Goal: Task Accomplishment & Management: Manage account settings

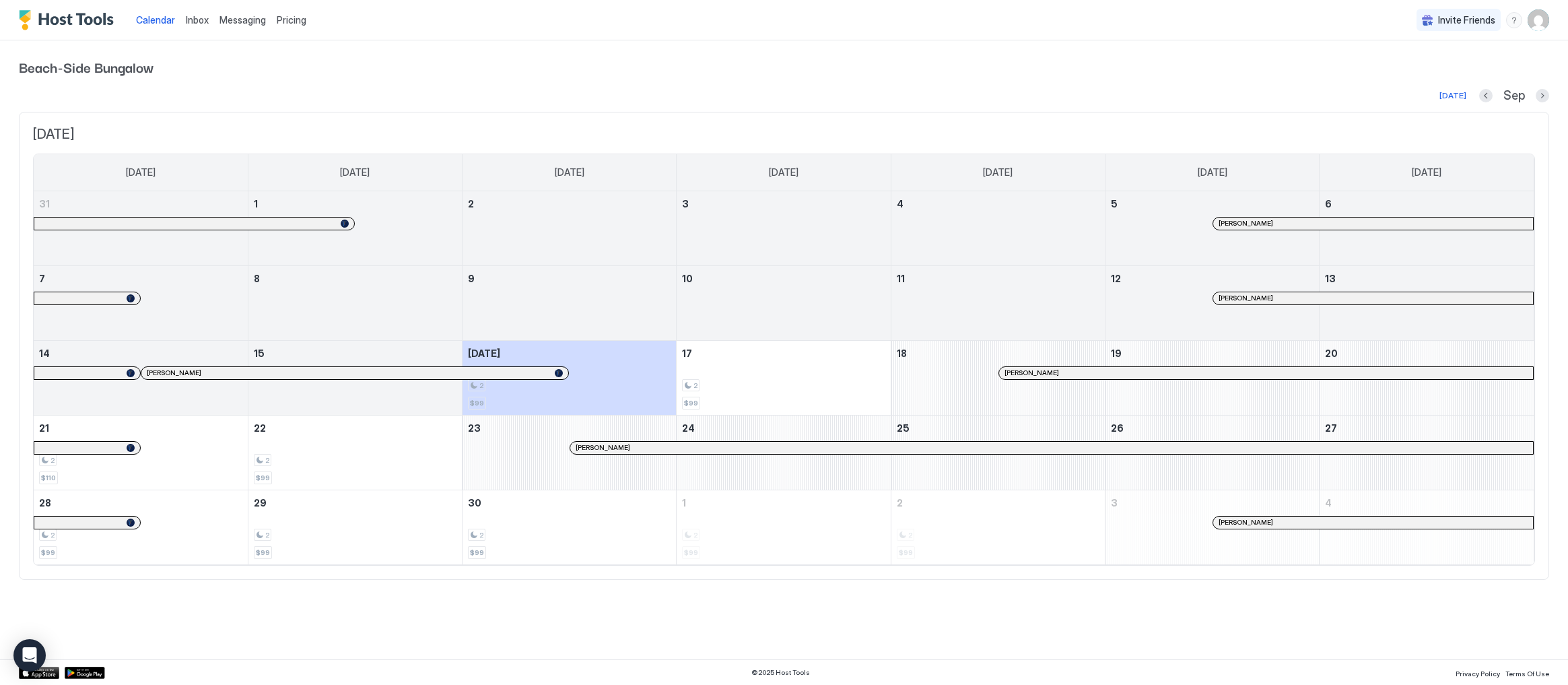
click at [259, 20] on span "Messaging" at bounding box center [243, 19] width 46 height 12
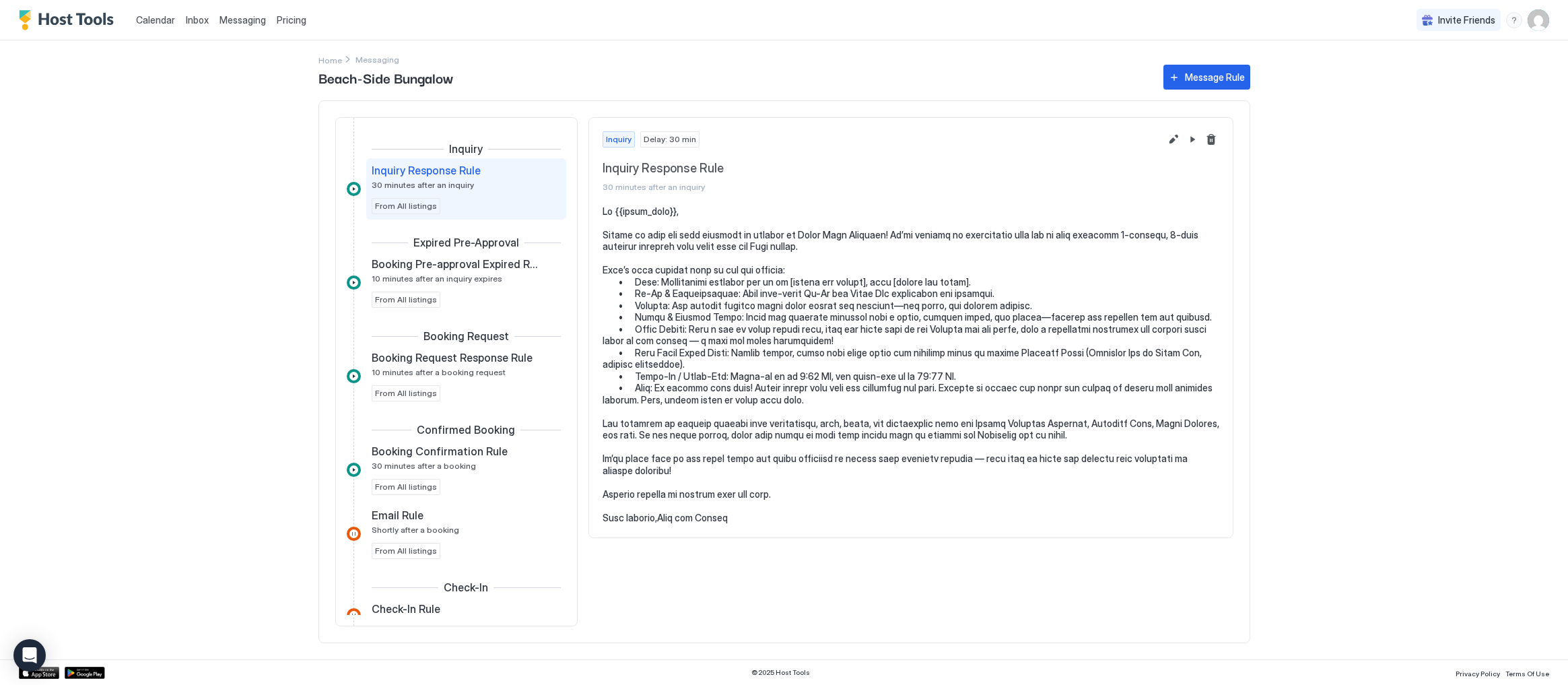
click at [1548, 19] on img "User profile" at bounding box center [1538, 20] width 21 height 21
click at [1462, 78] on div "Settings" at bounding box center [1463, 76] width 171 height 24
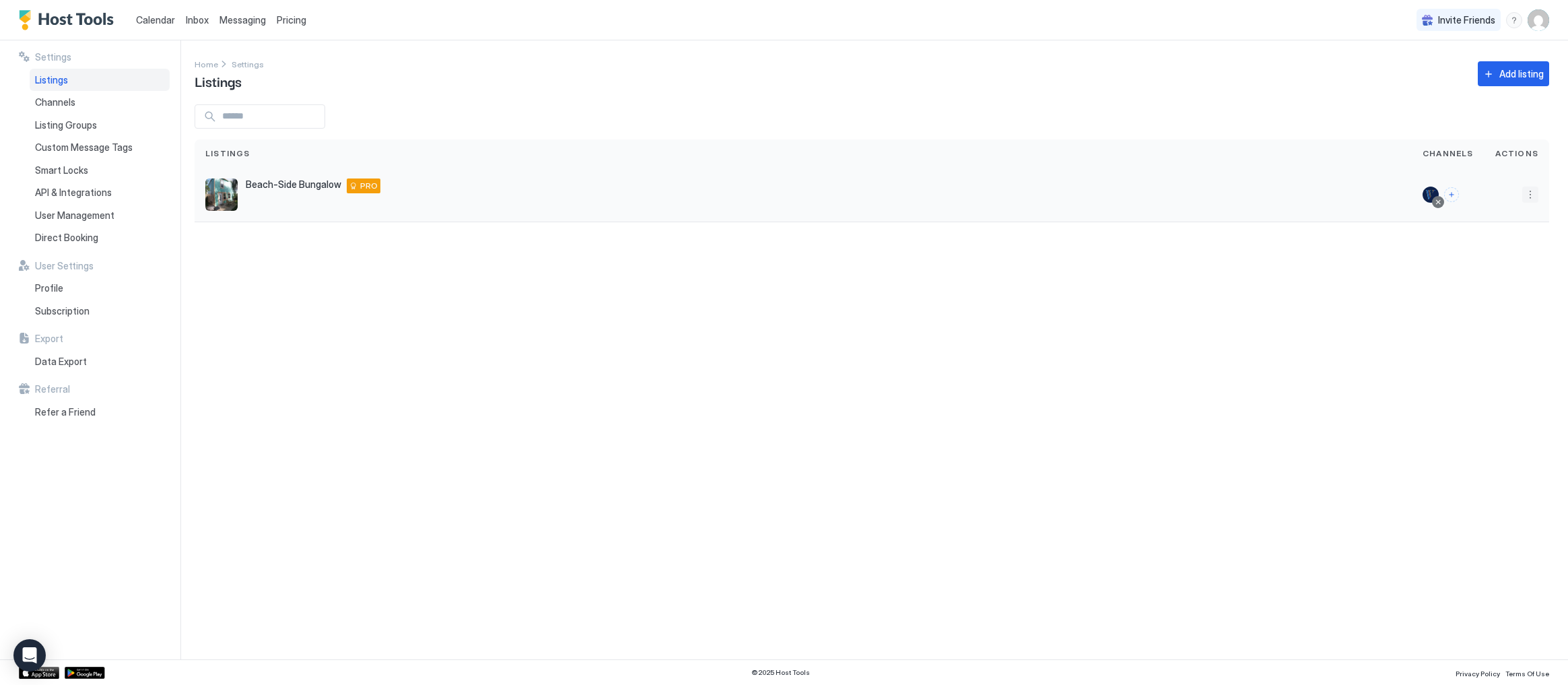
click at [1532, 196] on button "More options" at bounding box center [1530, 194] width 16 height 16
click at [1501, 255] on span "Listing Settings" at bounding box center [1499, 257] width 60 height 10
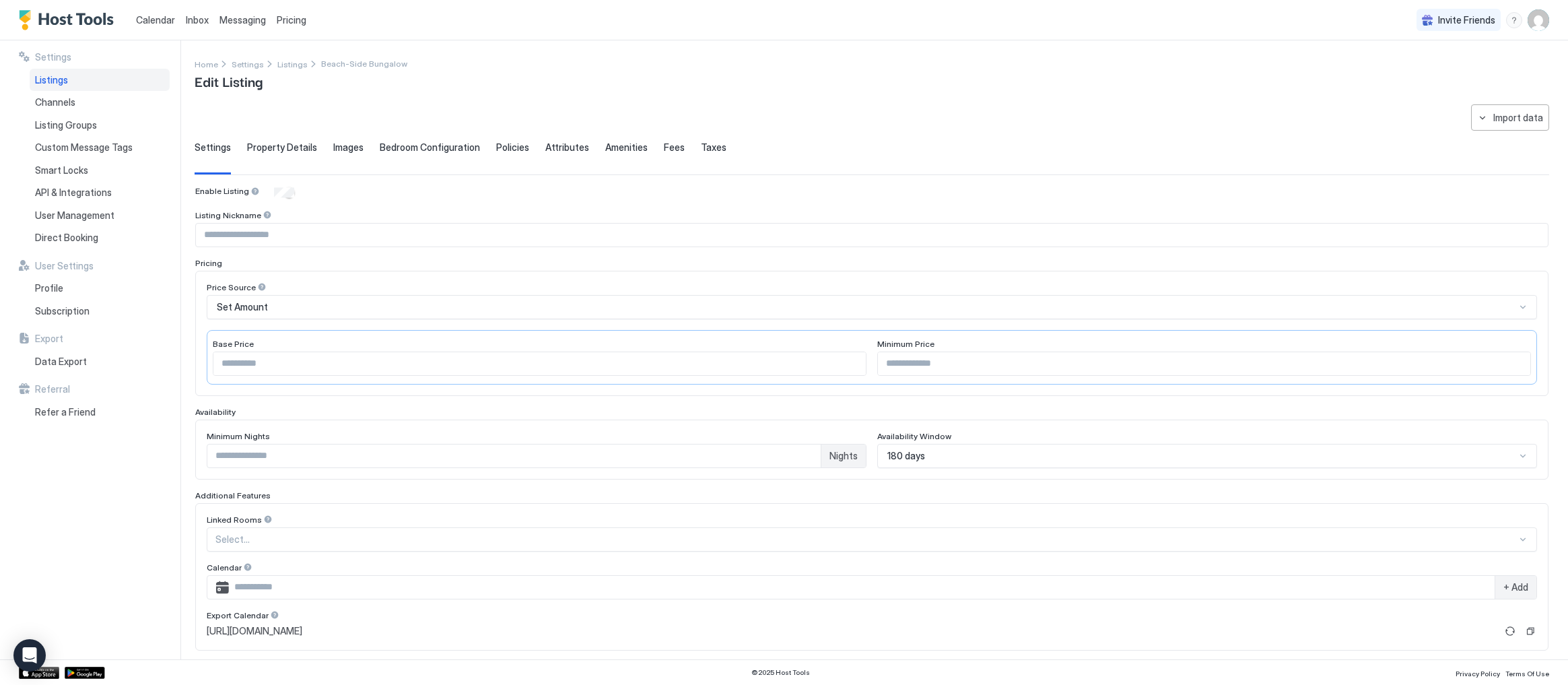
click at [272, 146] on span "Property Details" at bounding box center [281, 147] width 70 height 12
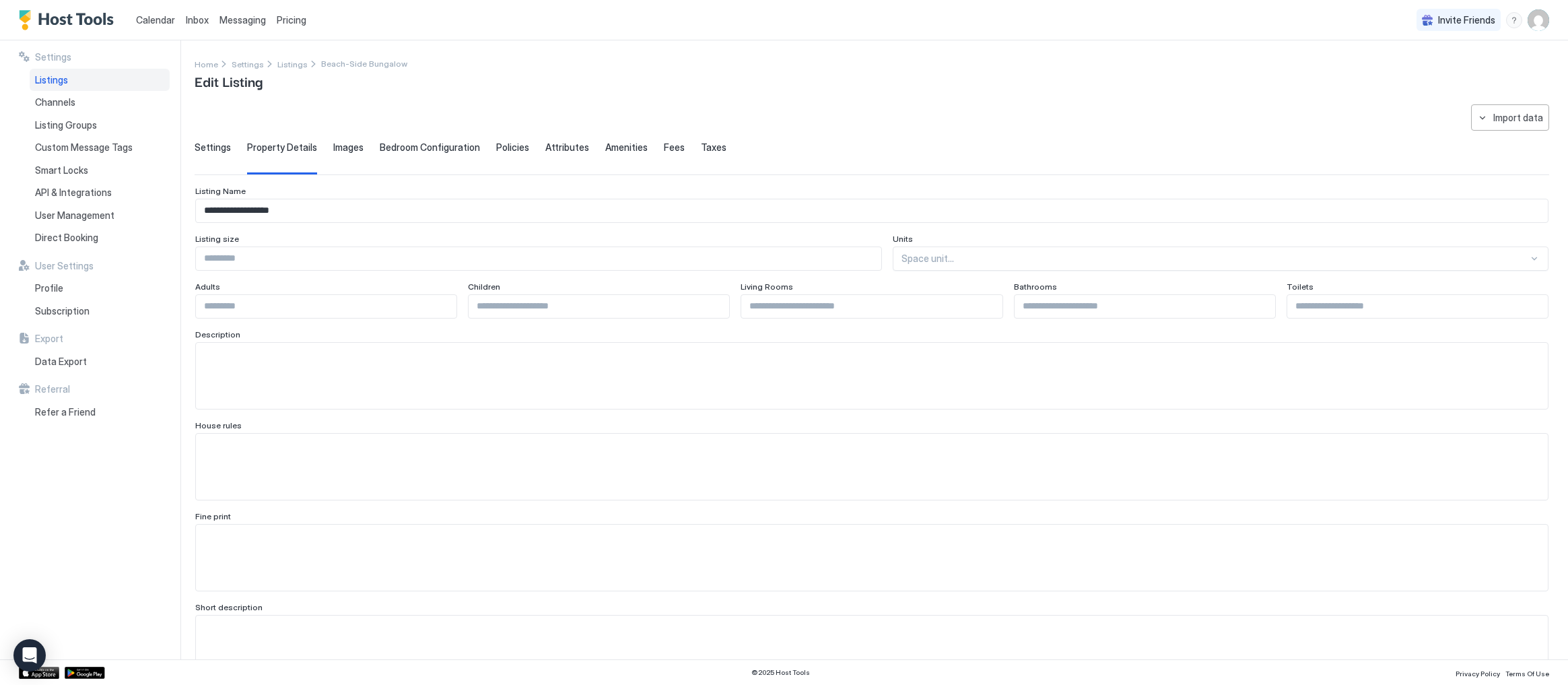
click at [270, 250] on input "Input Field" at bounding box center [539, 258] width 686 height 23
type input "*"
click at [238, 305] on input "Input Field" at bounding box center [326, 306] width 261 height 23
click at [791, 312] on input "Input Field" at bounding box center [871, 306] width 261 height 23
type input "*"
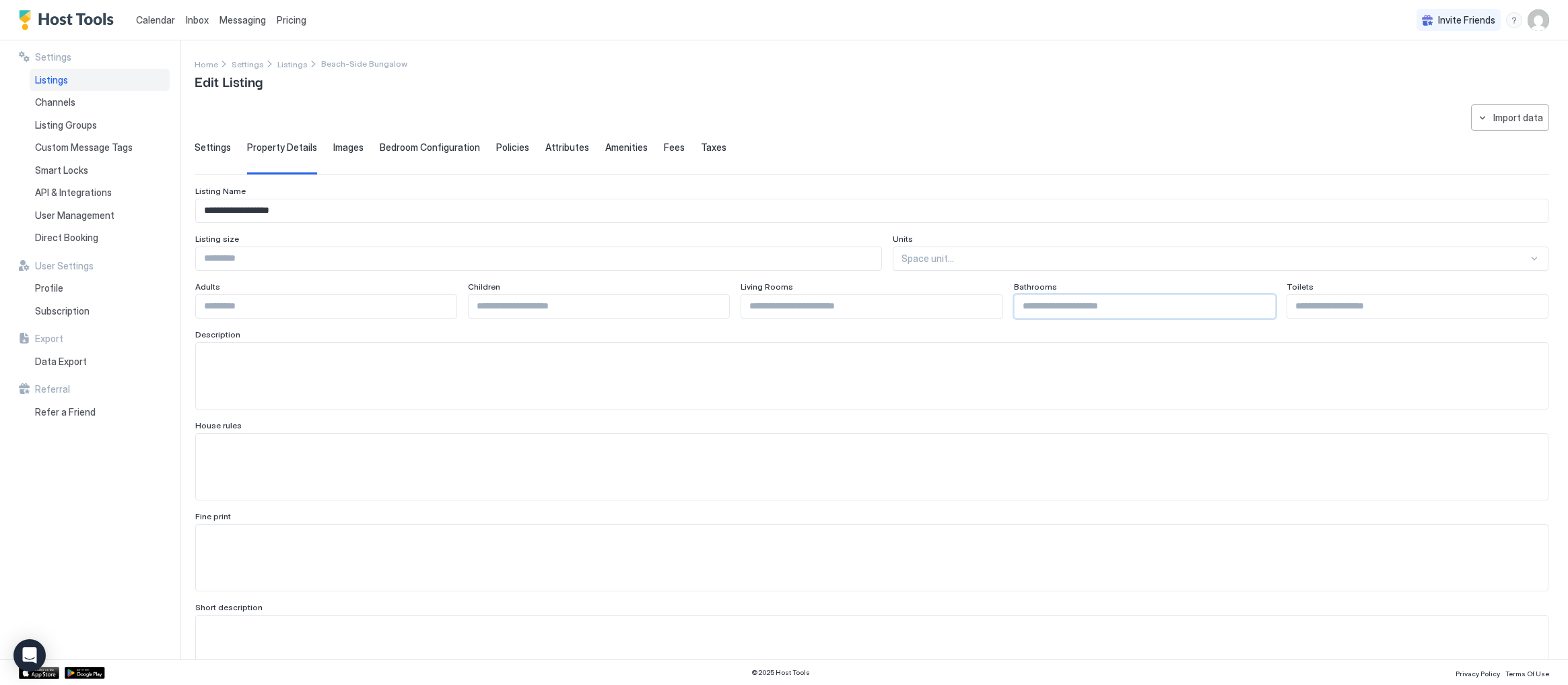
click at [1069, 305] on input "Input Field" at bounding box center [1145, 306] width 261 height 23
type input "*"
click at [1346, 309] on input "Input Field" at bounding box center [1418, 306] width 261 height 23
type input "*"
click at [372, 362] on textarea "Input Field" at bounding box center [872, 375] width 1352 height 66
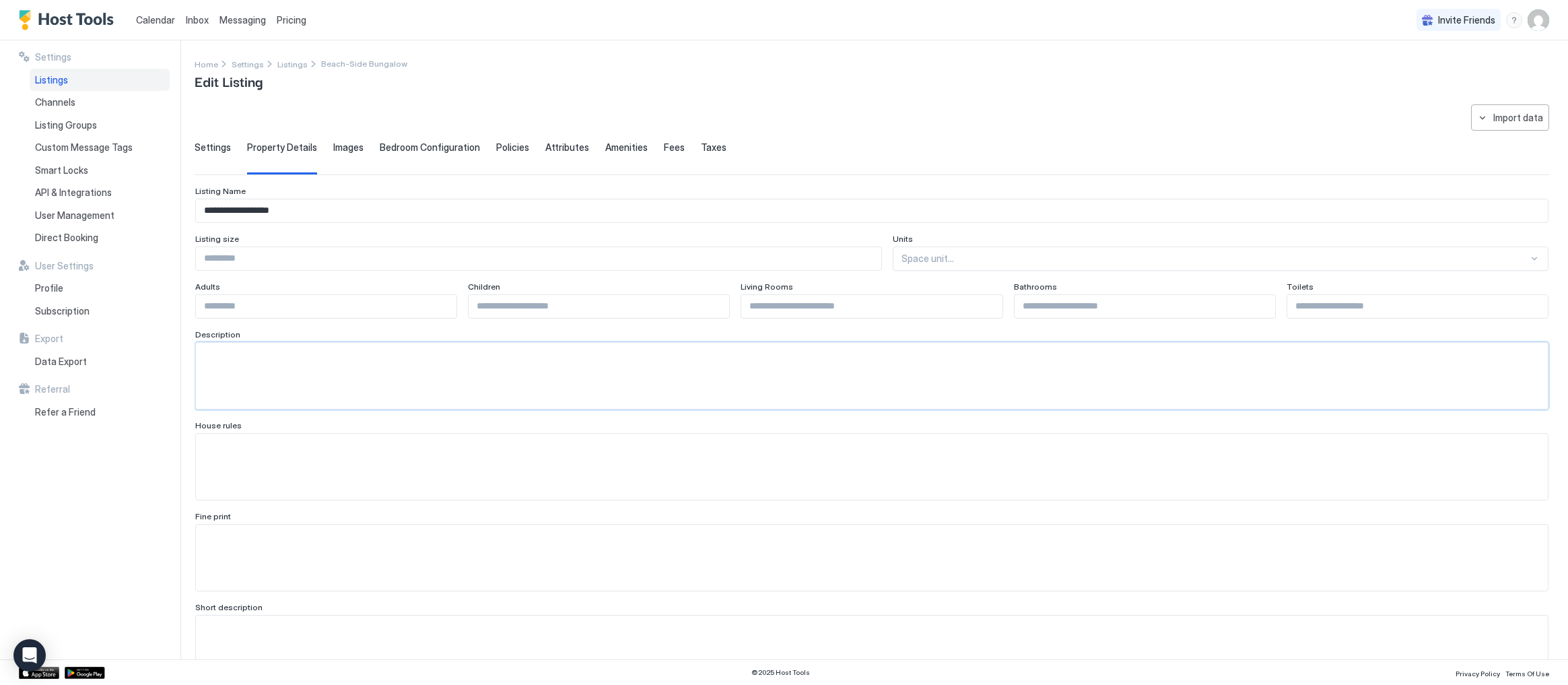
paste textarea "**********"
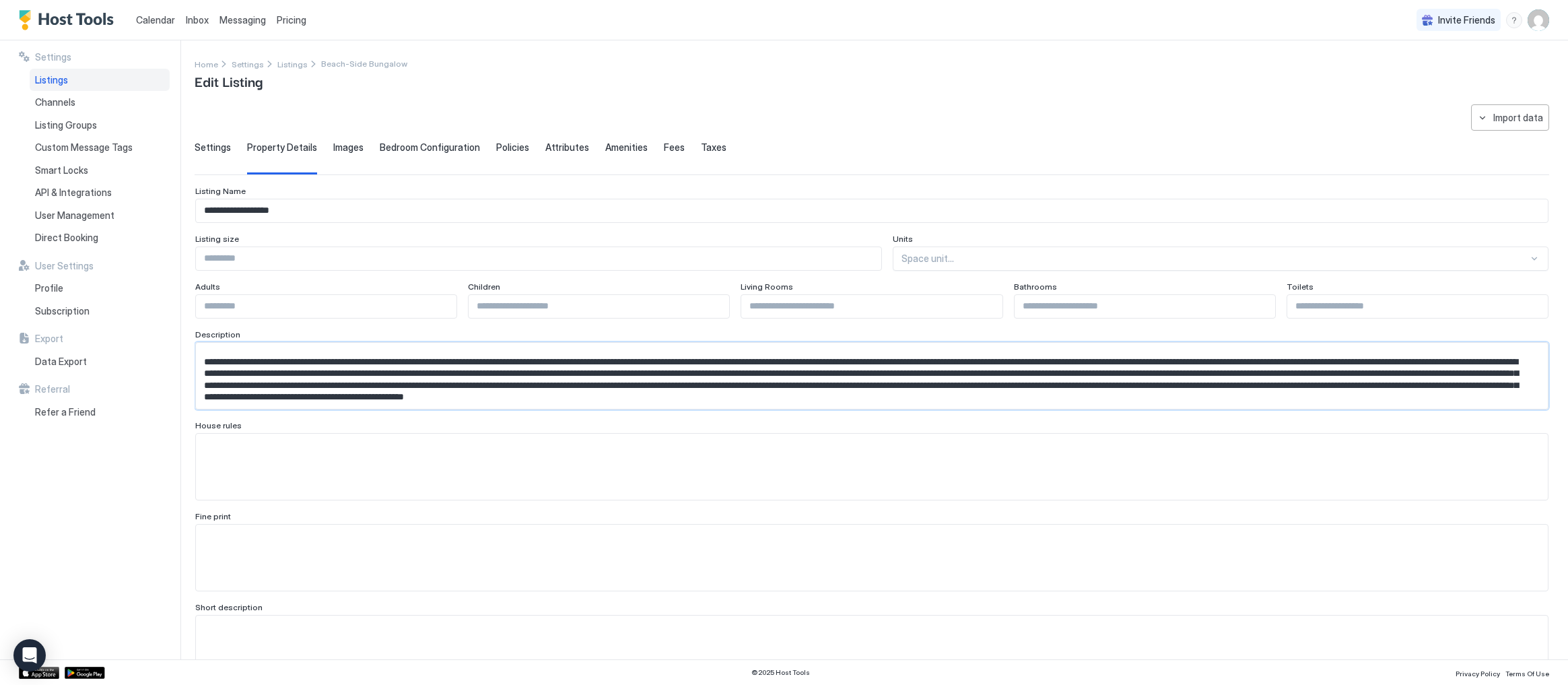
scroll to position [215, 0]
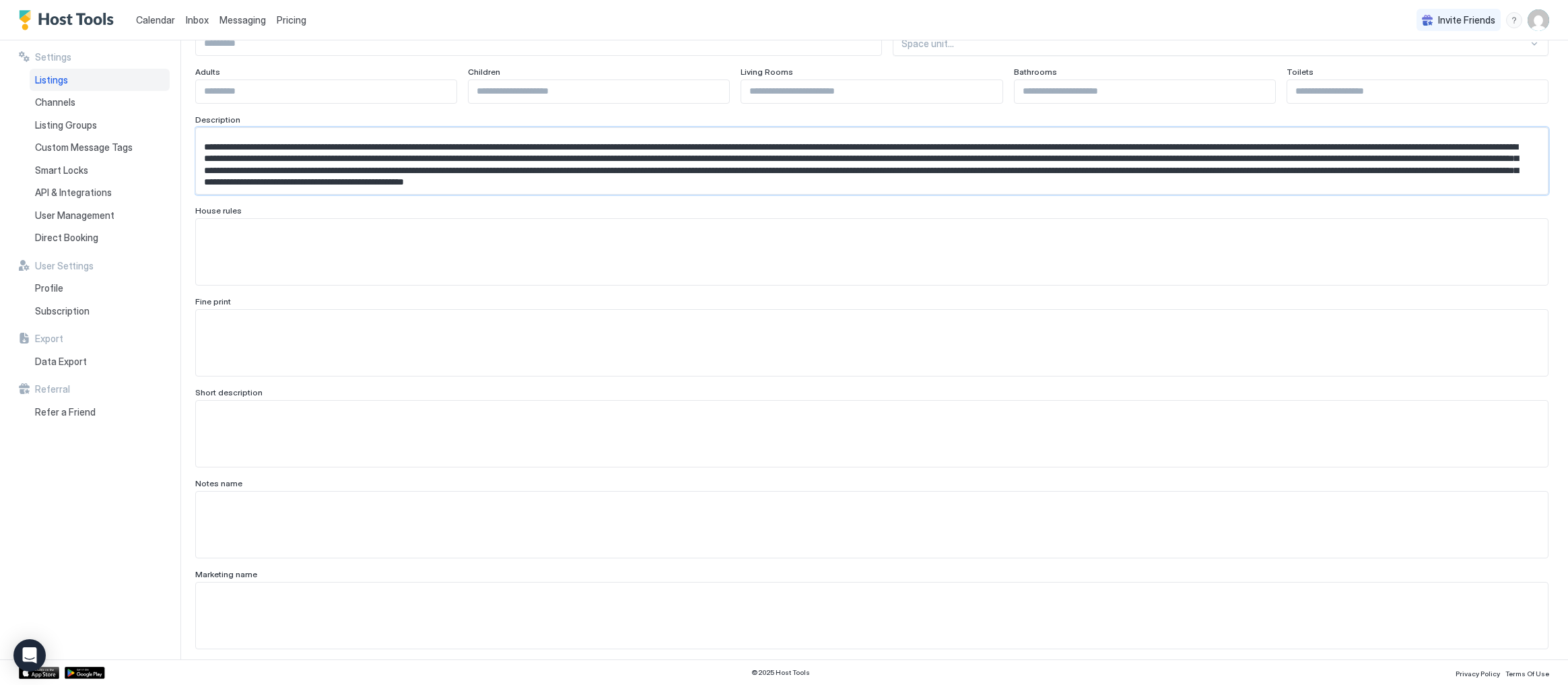
type textarea "**********"
click at [315, 244] on textarea "Input Field" at bounding box center [872, 252] width 1352 height 66
paste textarea "**********"
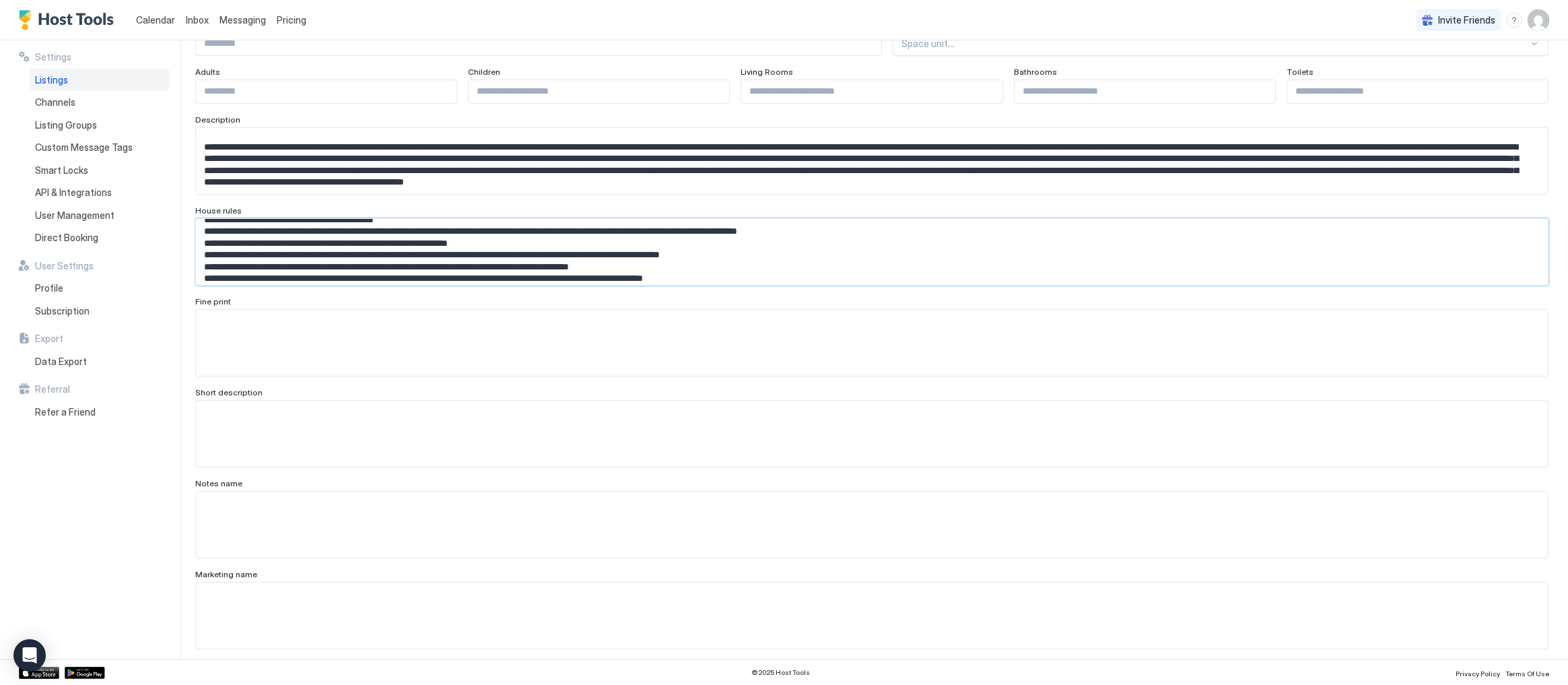
type textarea "**********"
click at [339, 428] on textarea "Input Field" at bounding box center [872, 433] width 1352 height 66
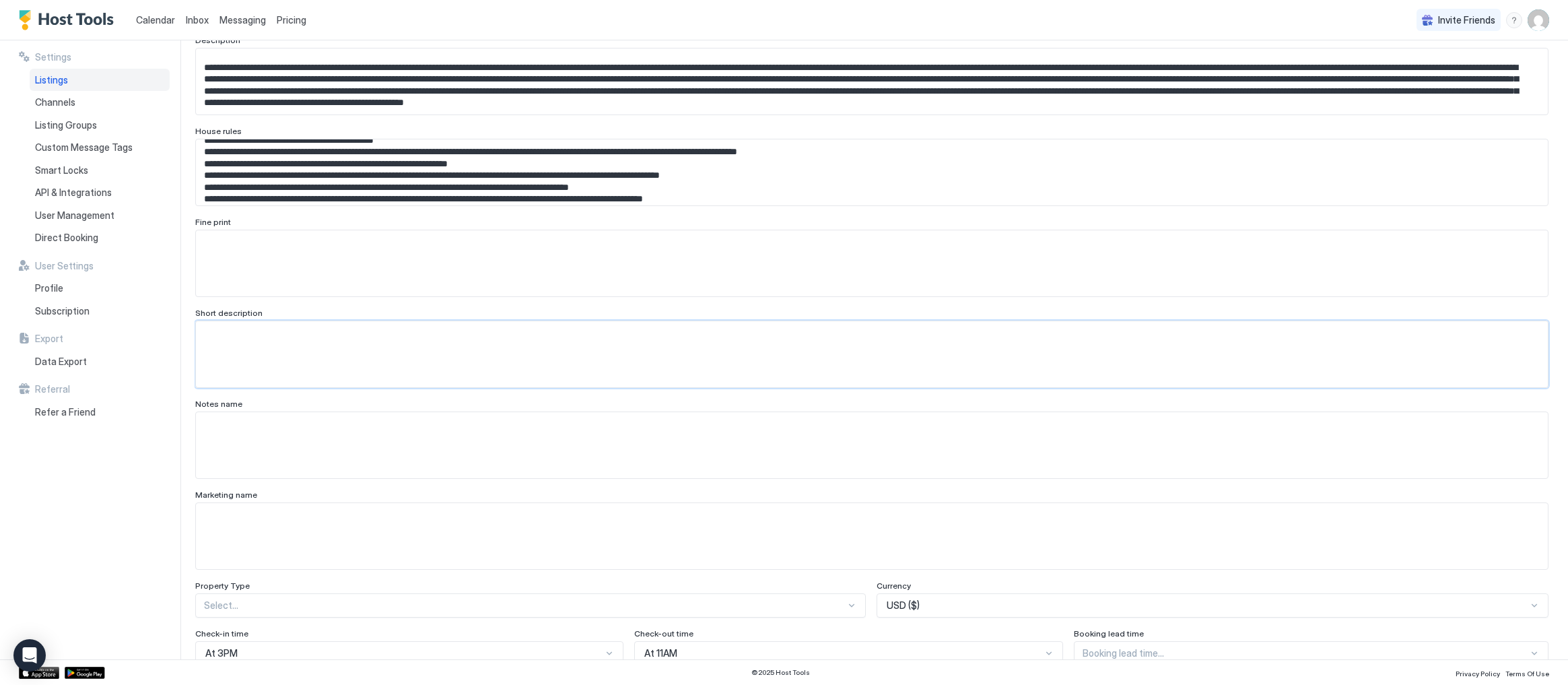
scroll to position [318, 0]
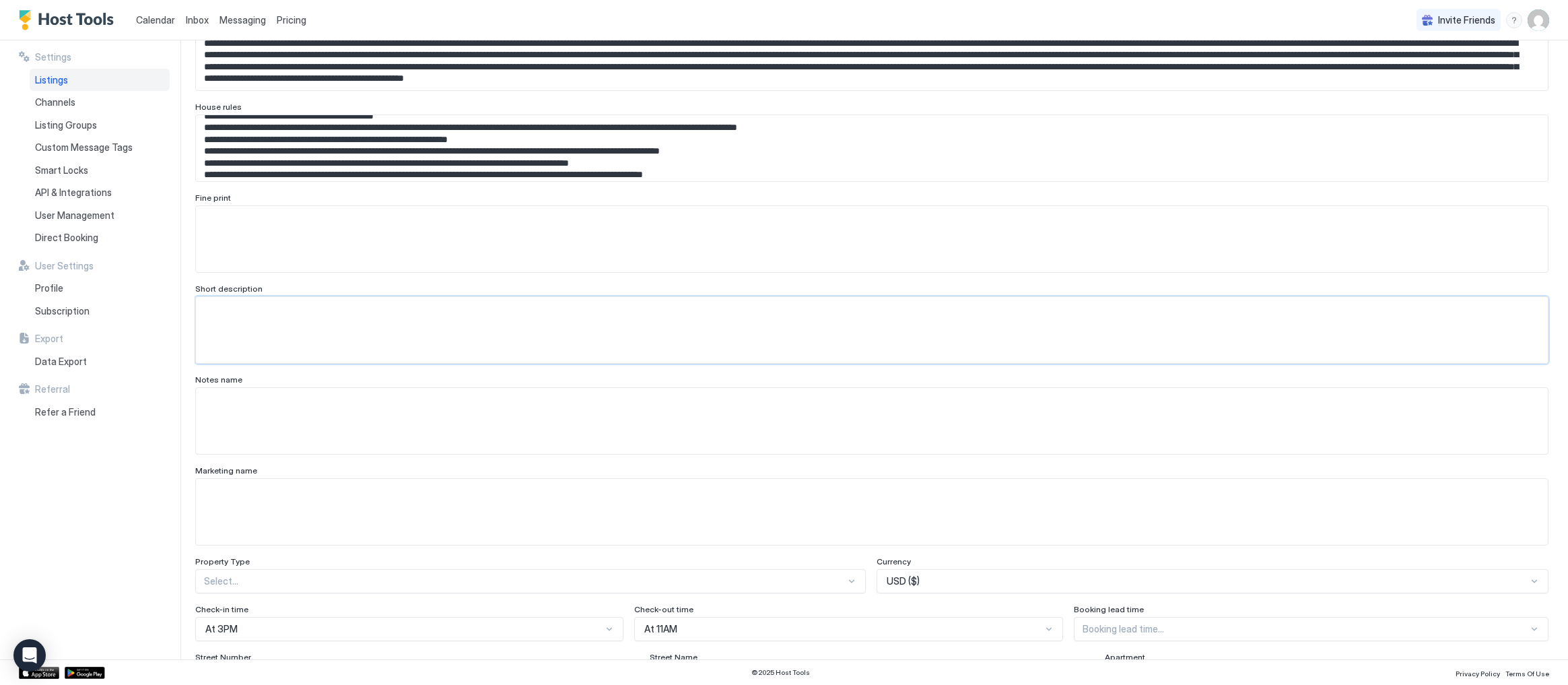
click at [289, 408] on textarea "Input Field" at bounding box center [872, 420] width 1352 height 66
type textarea "*"
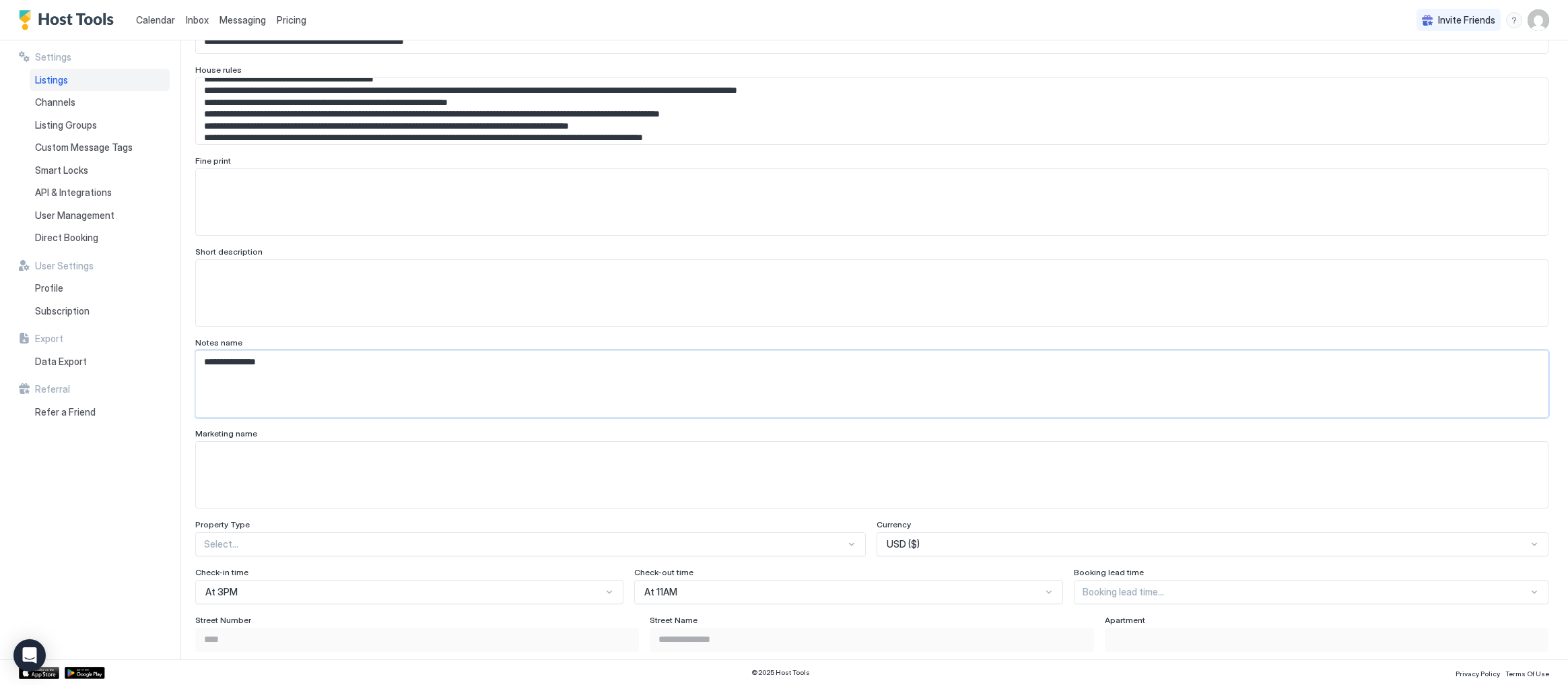
scroll to position [356, 0]
type textarea "**********"
click at [266, 458] on textarea "Input Field" at bounding box center [872, 474] width 1352 height 66
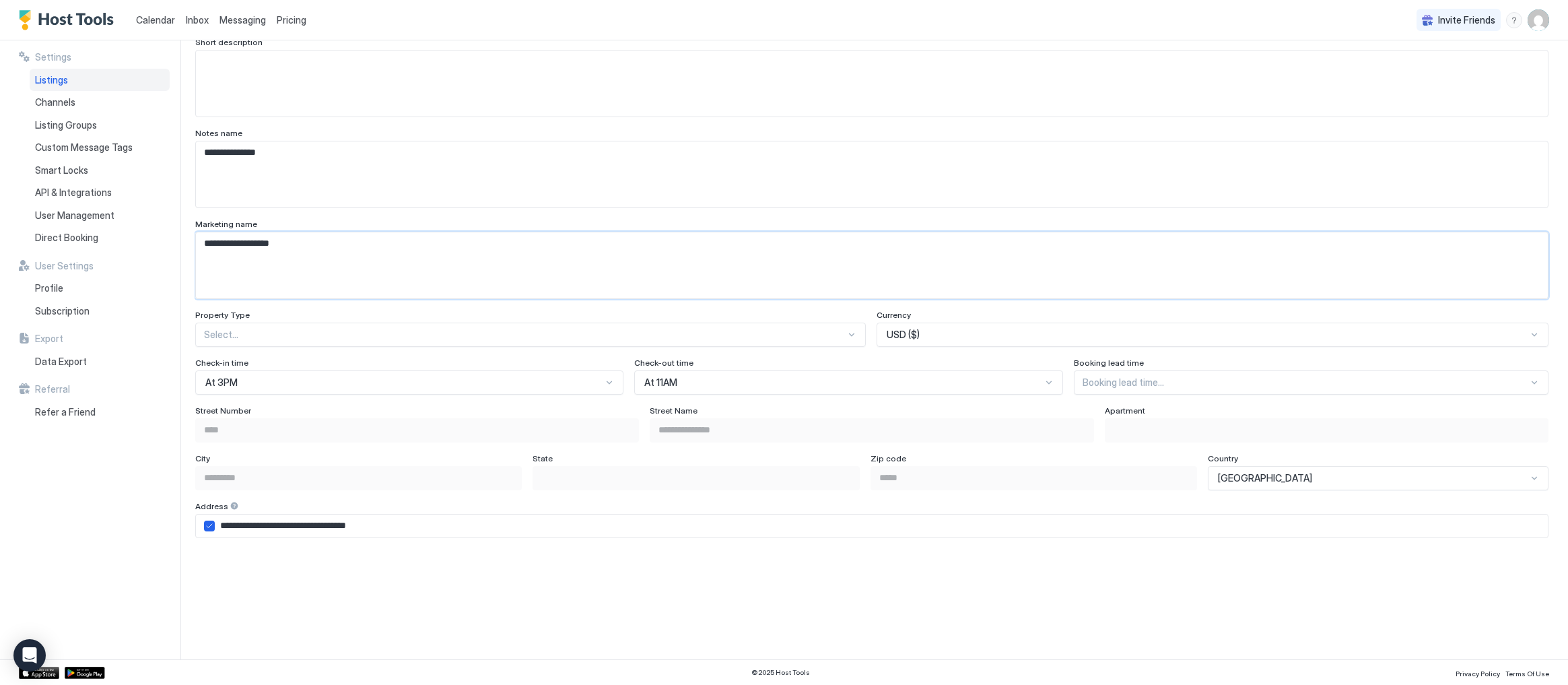
scroll to position [603, 0]
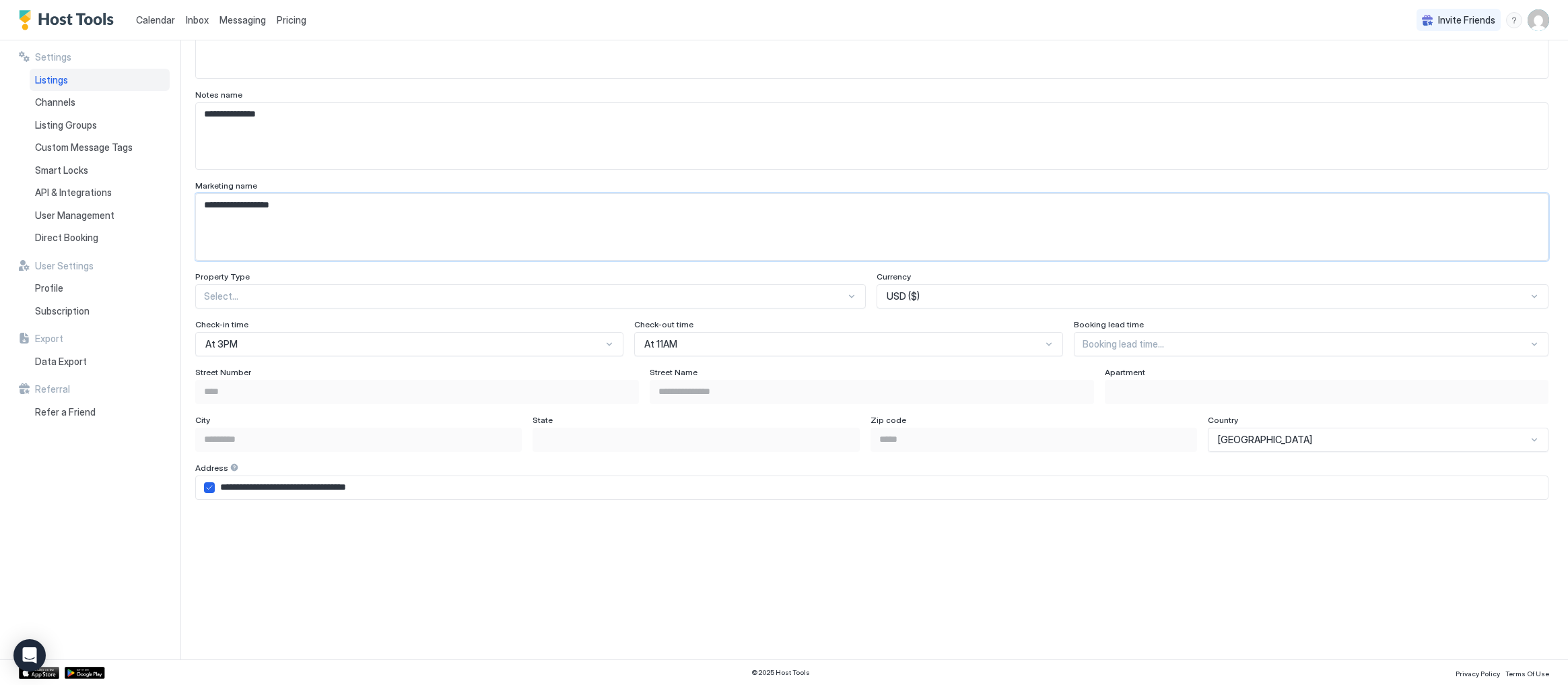
type textarea "**********"
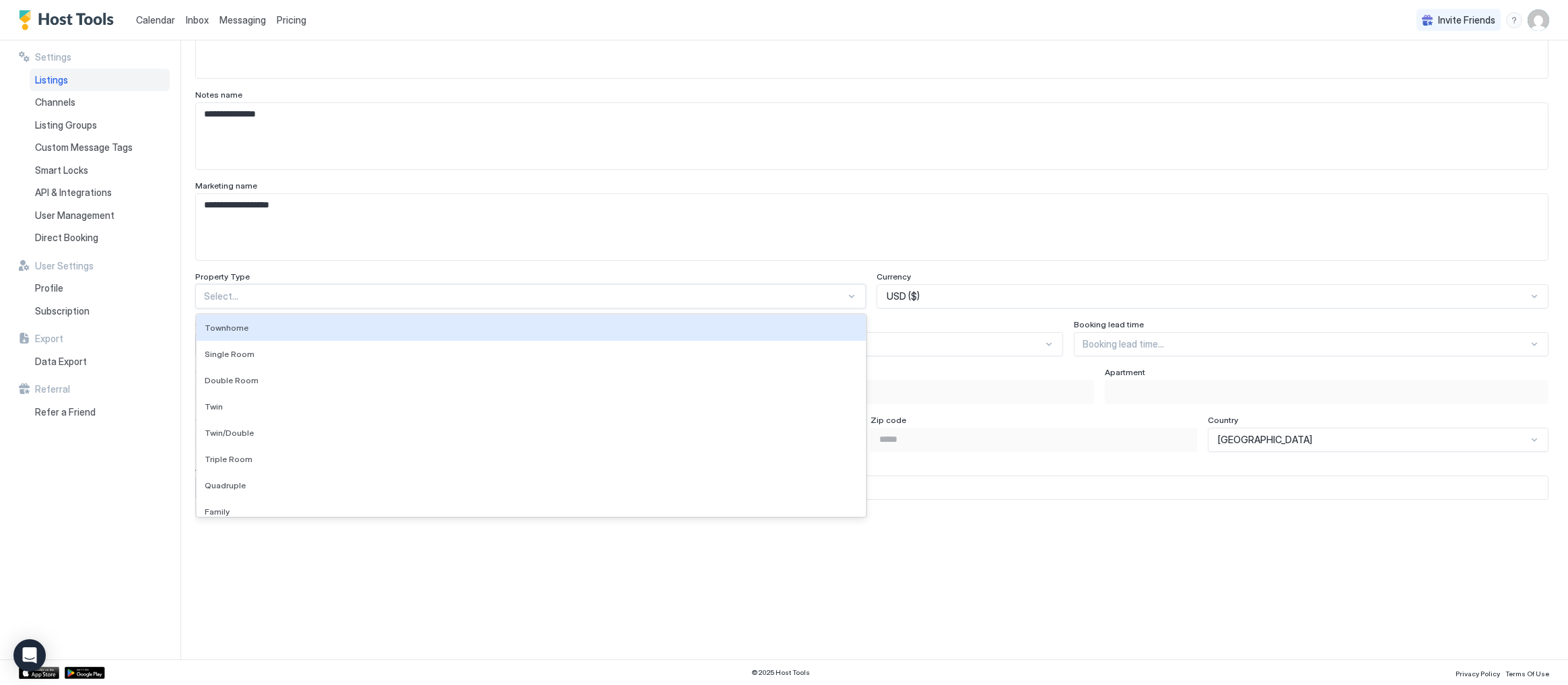
drag, startPoint x: 834, startPoint y: 302, endPoint x: 843, endPoint y: 294, distance: 12.0
click at [834, 302] on div "Select..." at bounding box center [530, 296] width 670 height 24
type input "*"
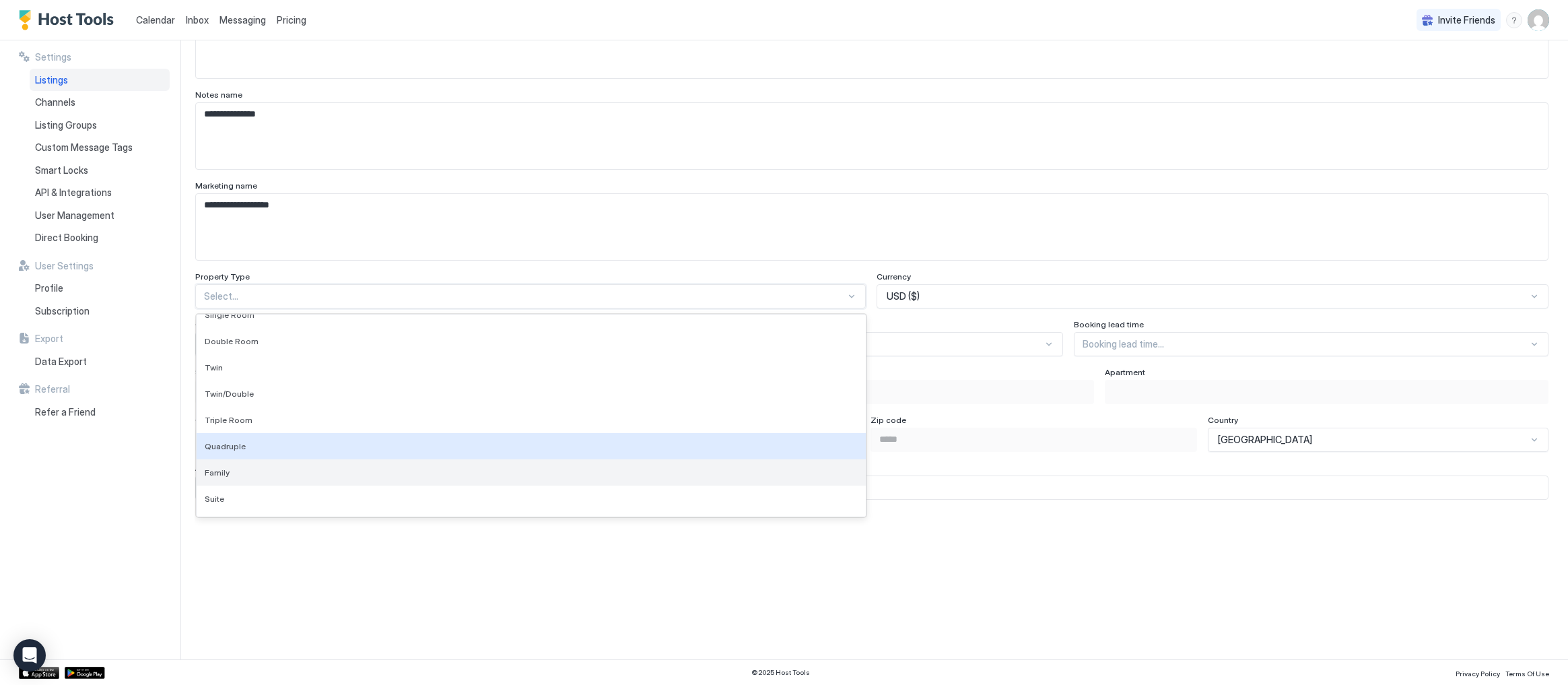
scroll to position [42, 0]
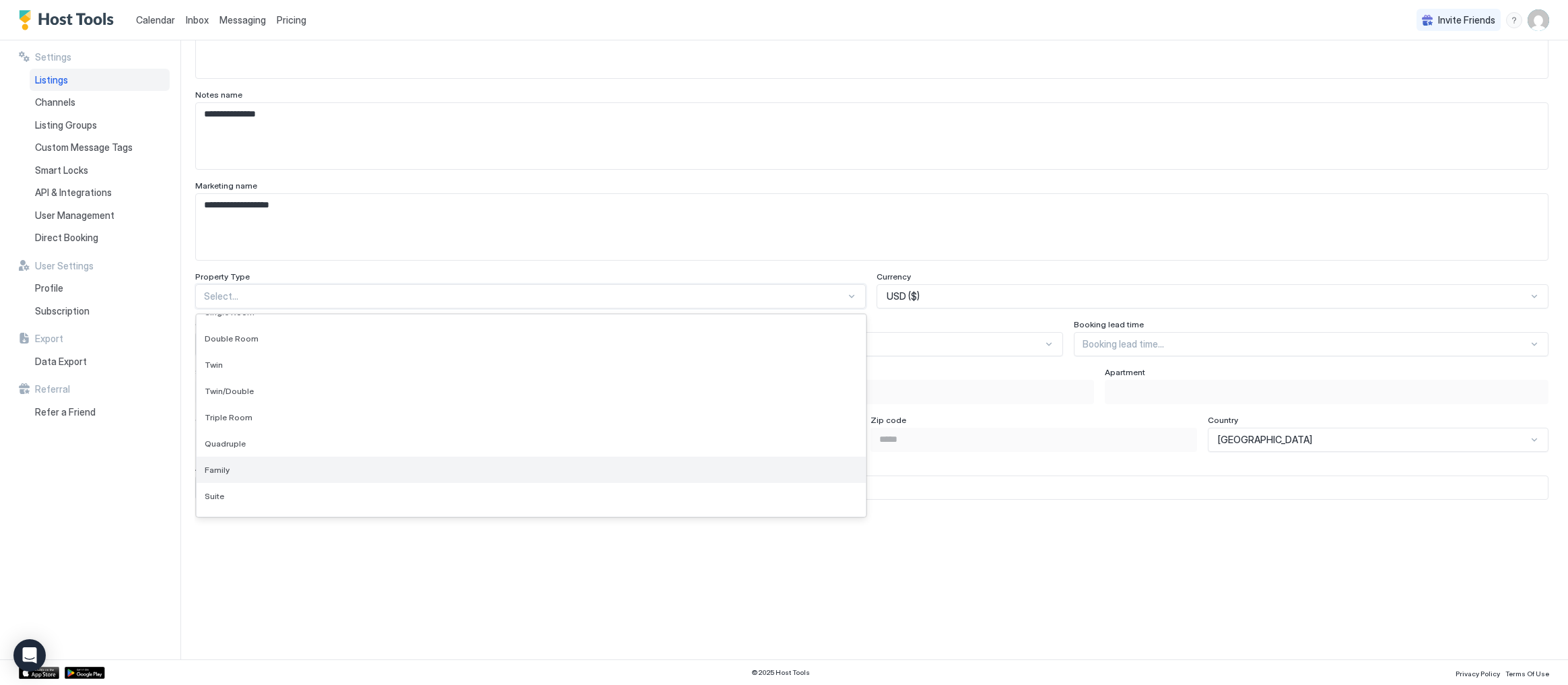
click at [263, 465] on div "Family" at bounding box center [531, 469] width 653 height 10
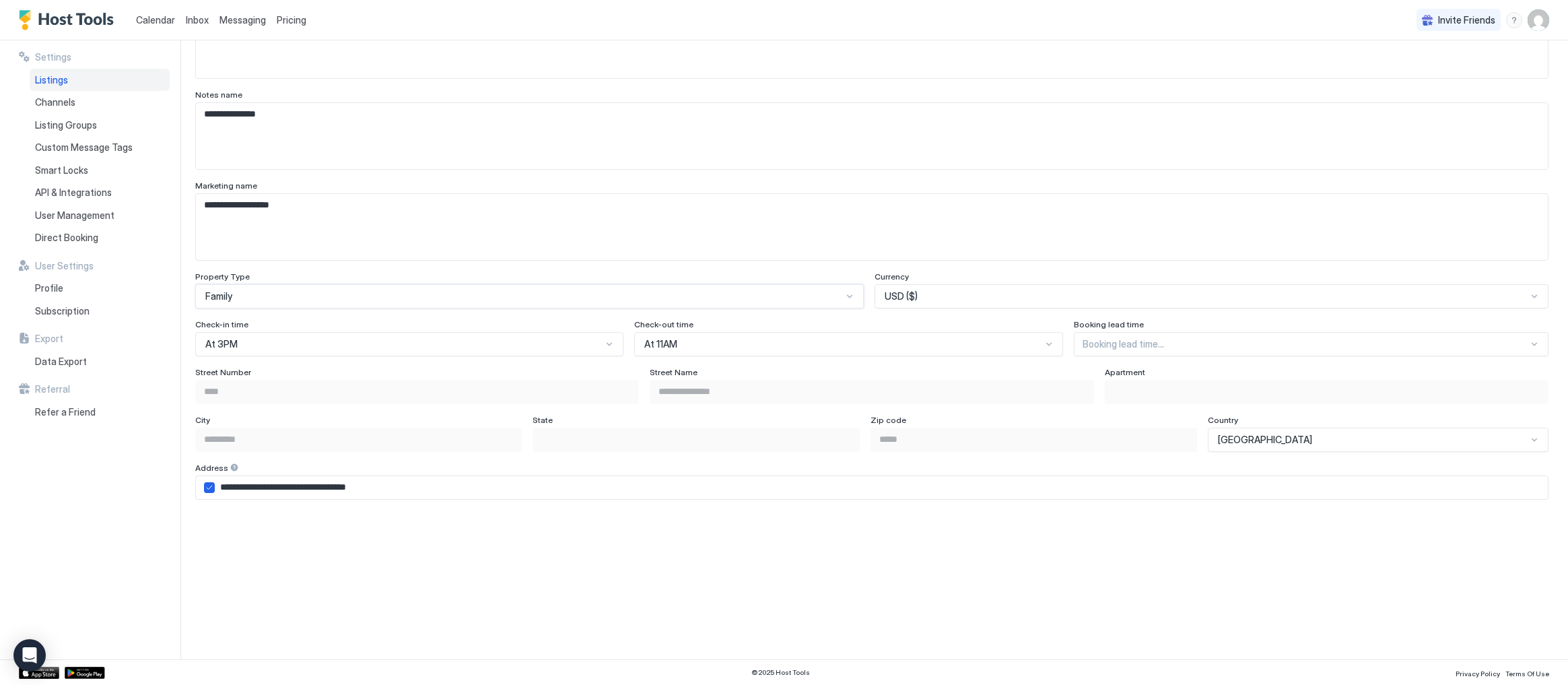
click at [604, 347] on div at bounding box center [609, 345] width 11 height 11
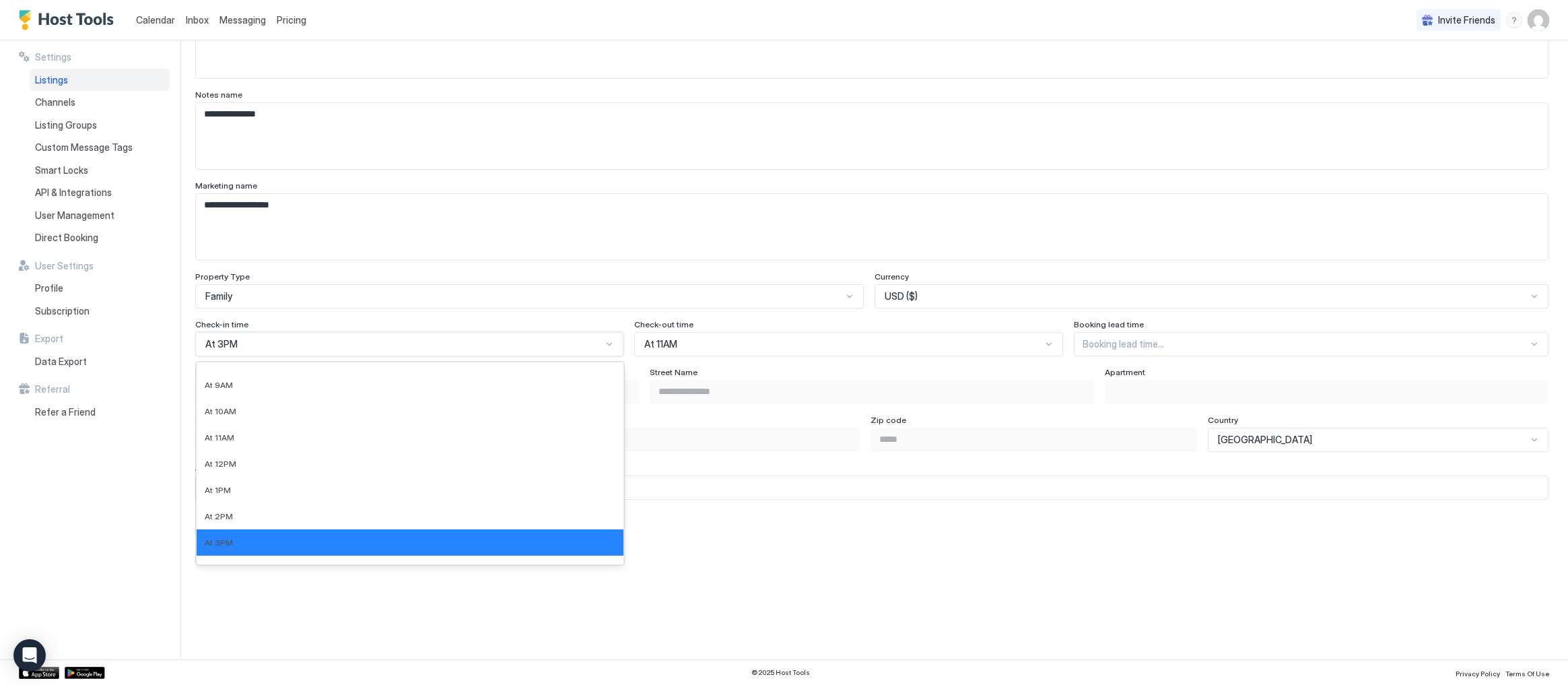
click at [604, 347] on div at bounding box center [609, 345] width 11 height 11
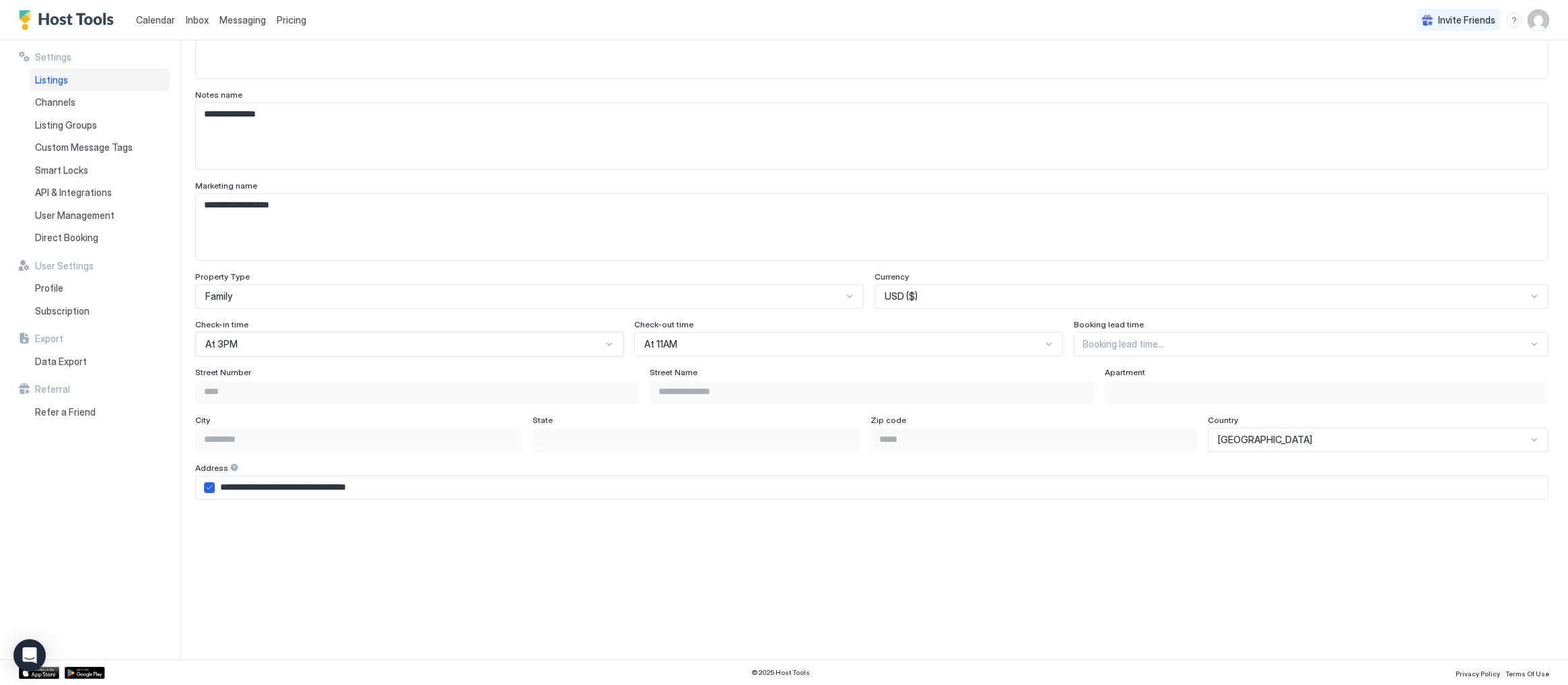
click at [515, 338] on div "At 3PM" at bounding box center [403, 344] width 397 height 12
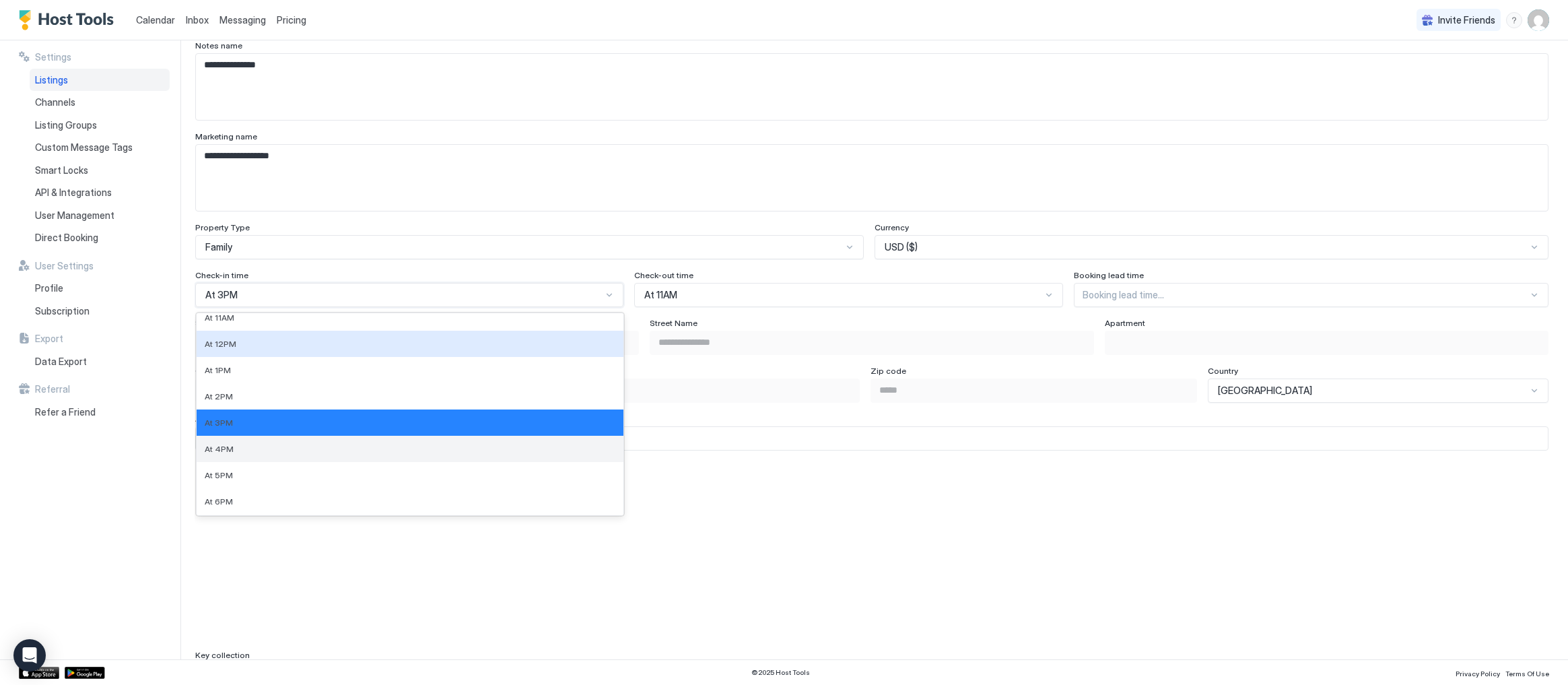
scroll to position [300, 0]
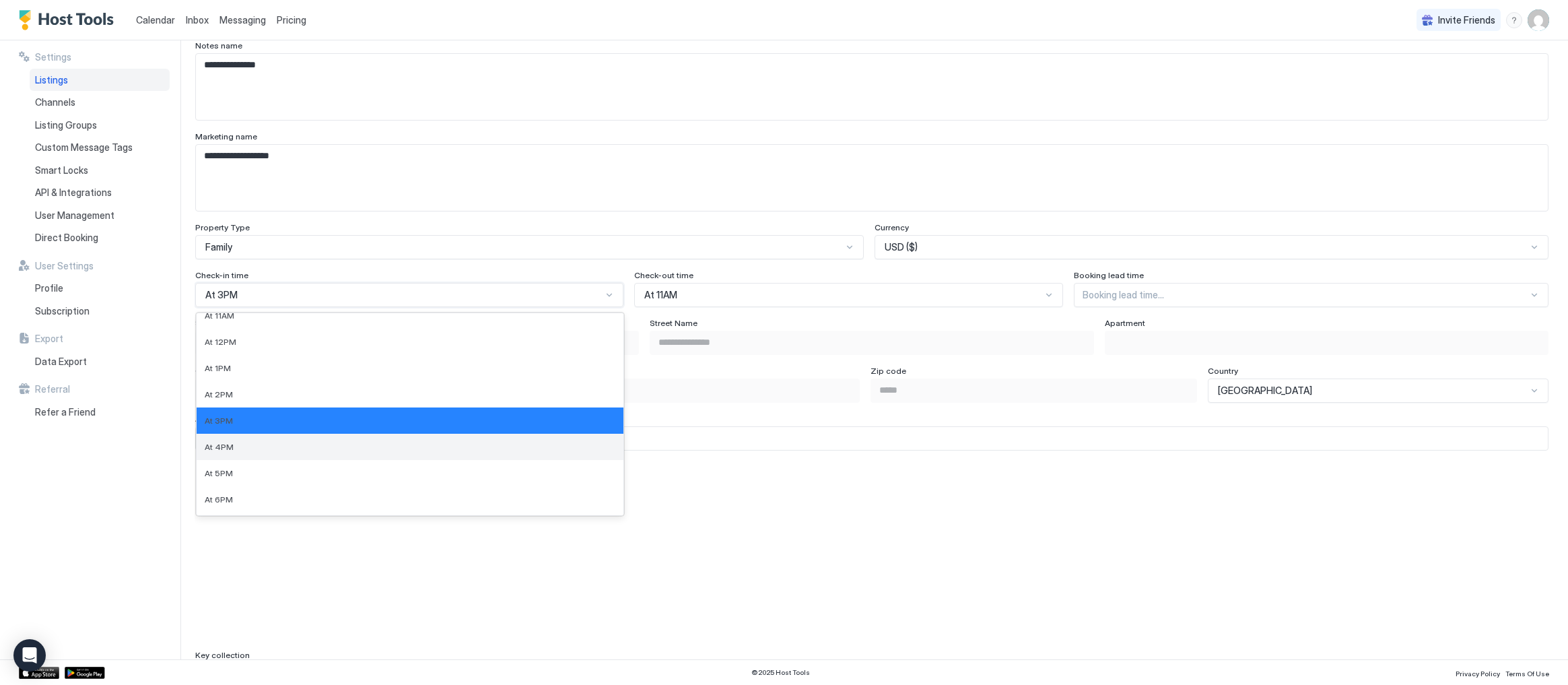
click at [539, 445] on div "At 4PM" at bounding box center [410, 446] width 411 height 10
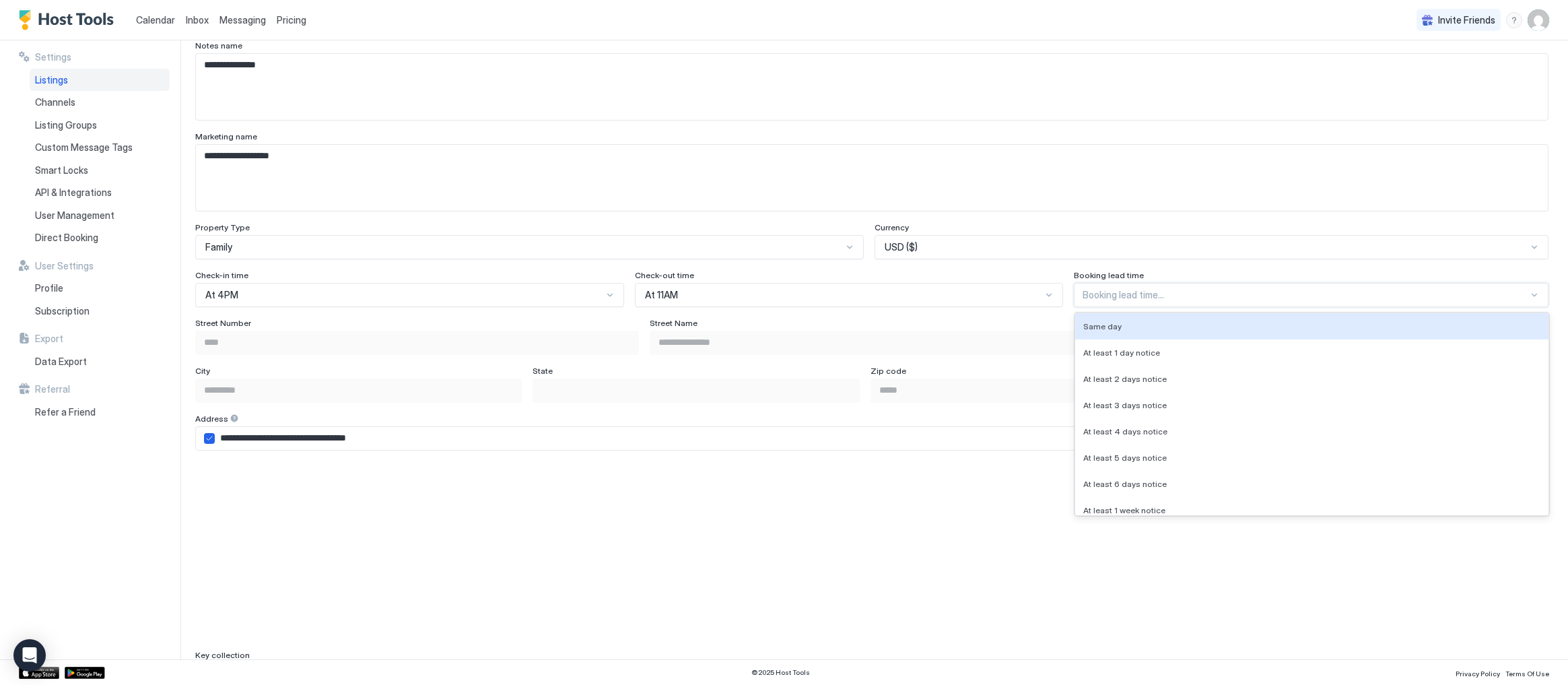
click at [1117, 295] on div at bounding box center [1305, 295] width 446 height 12
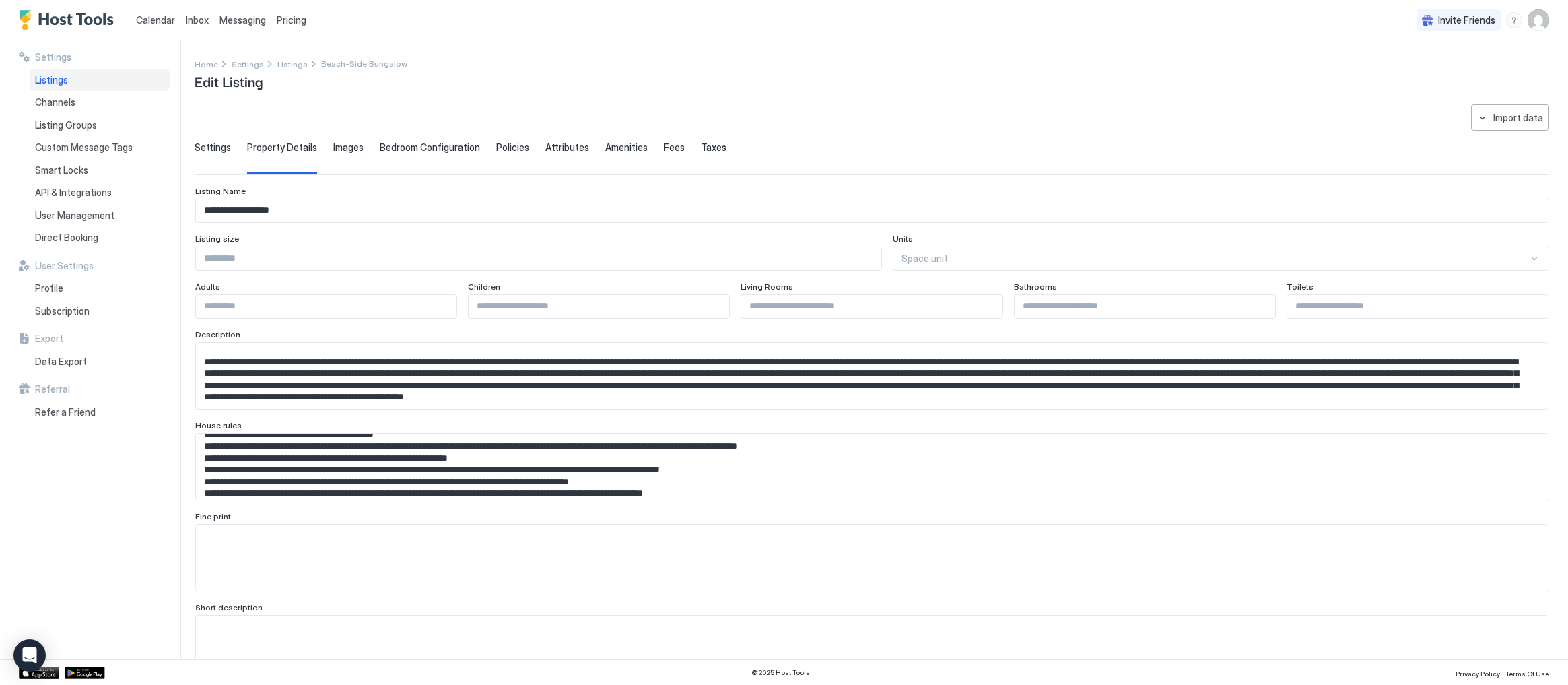
scroll to position [0, 0]
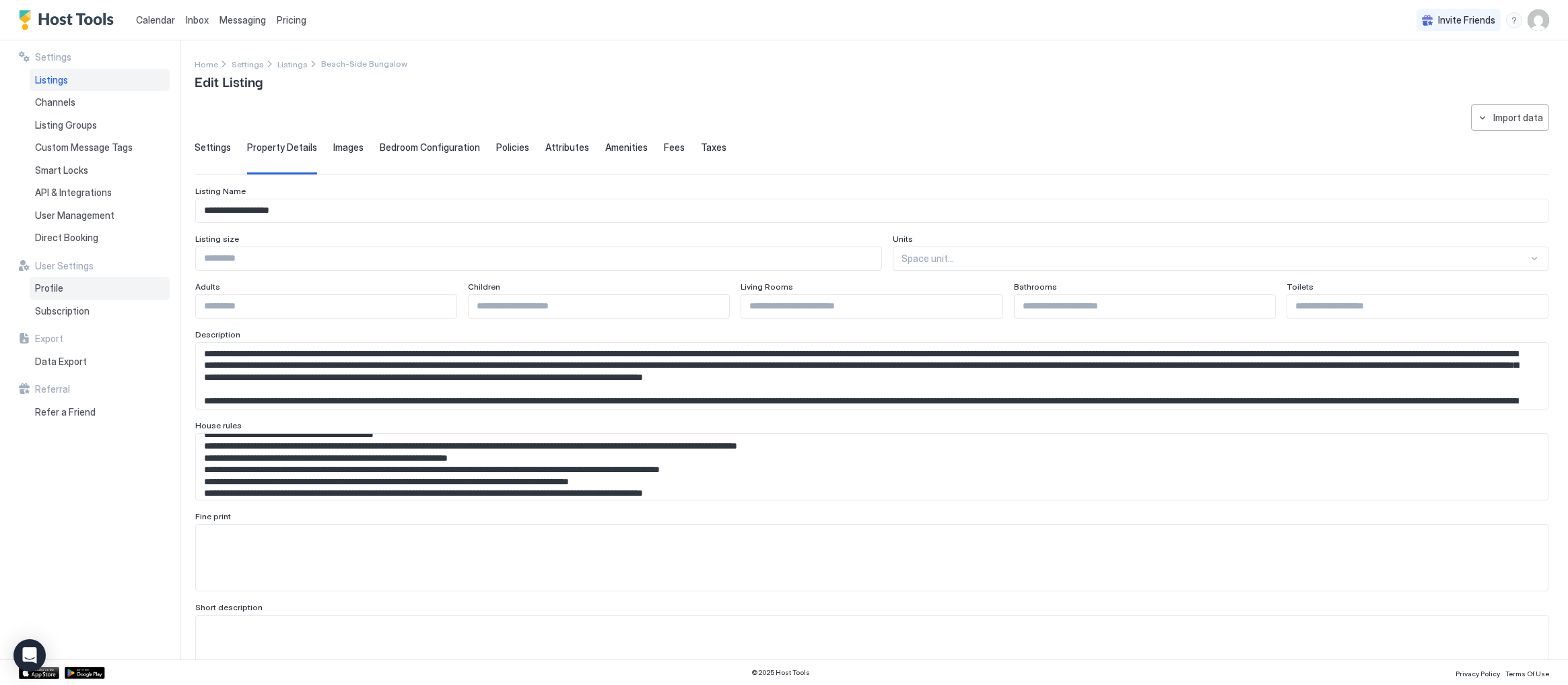
click at [67, 286] on div "Profile" at bounding box center [100, 288] width 140 height 23
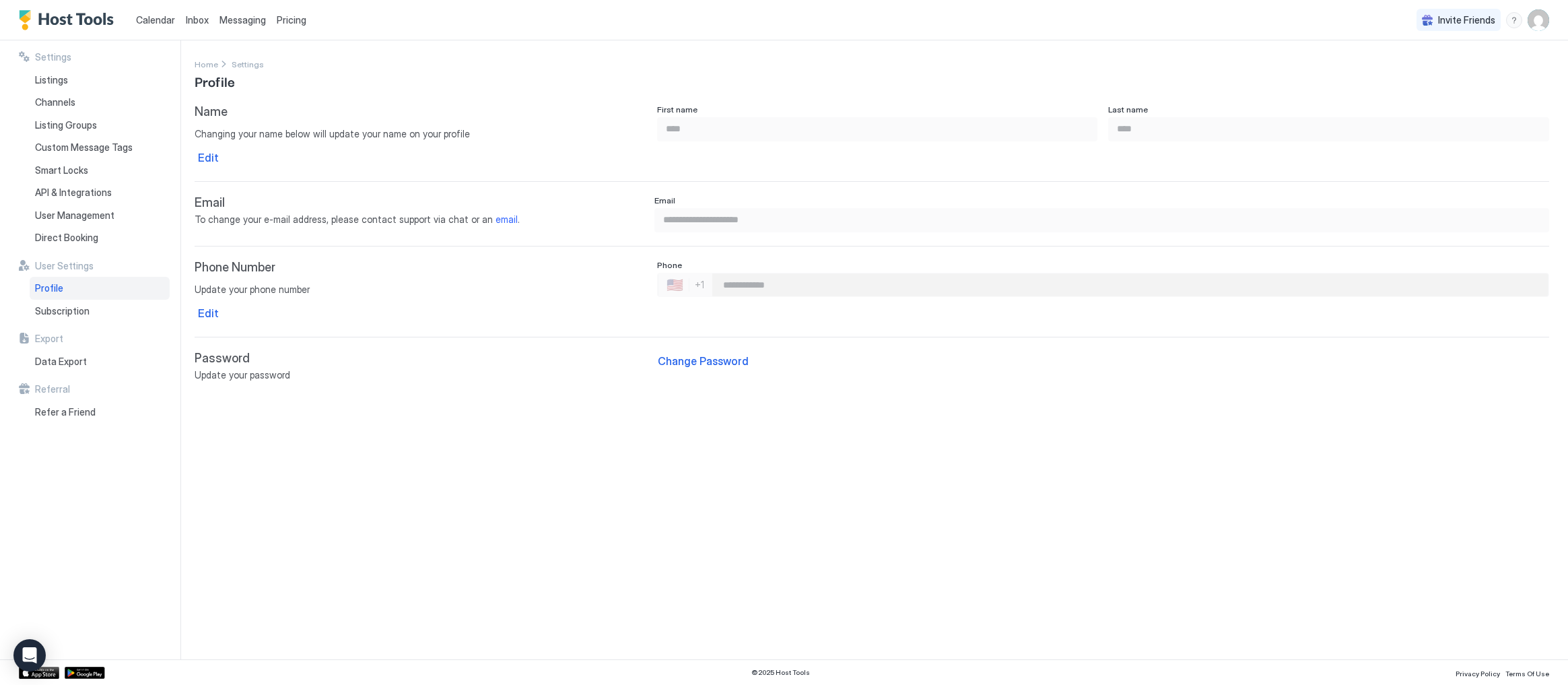
click at [161, 14] on span "Calendar" at bounding box center [155, 19] width 39 height 12
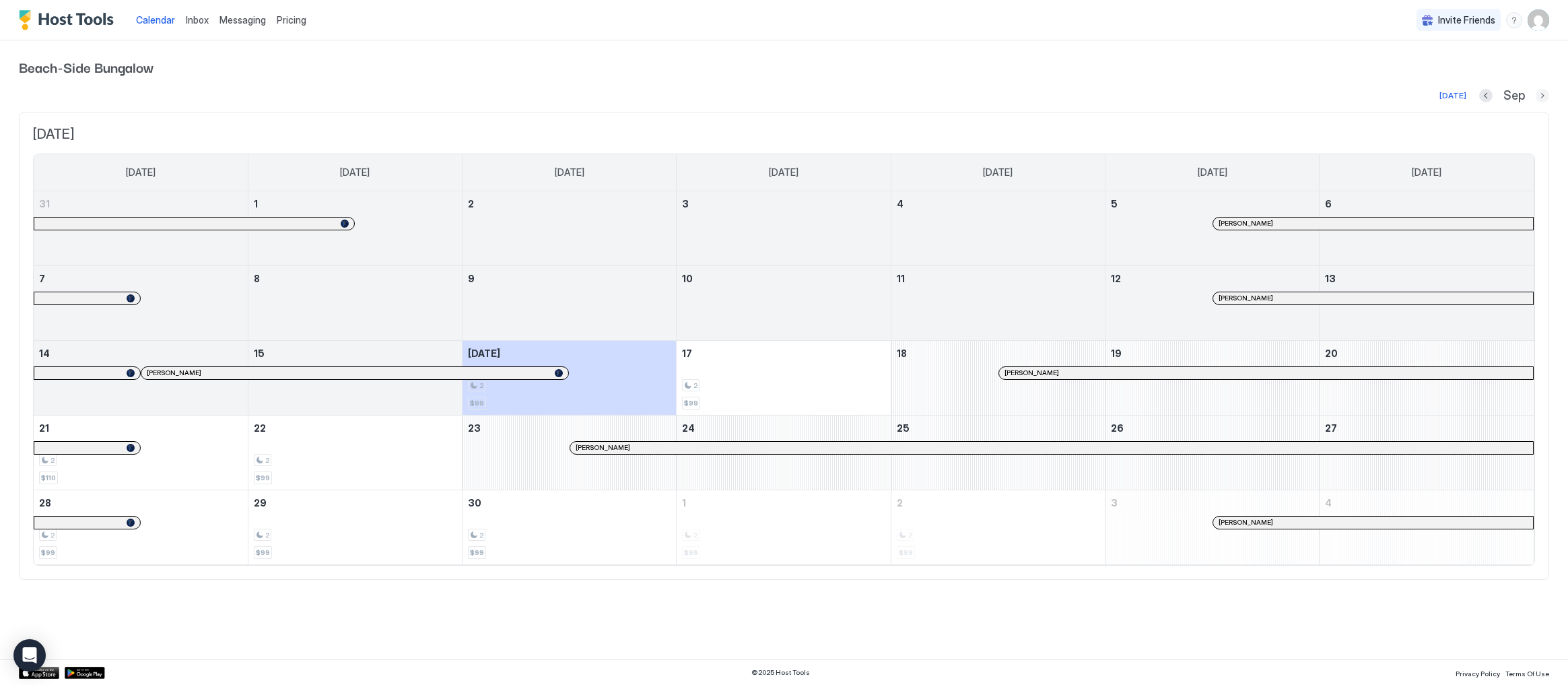
click at [1541, 96] on button "Next month" at bounding box center [1542, 95] width 13 height 13
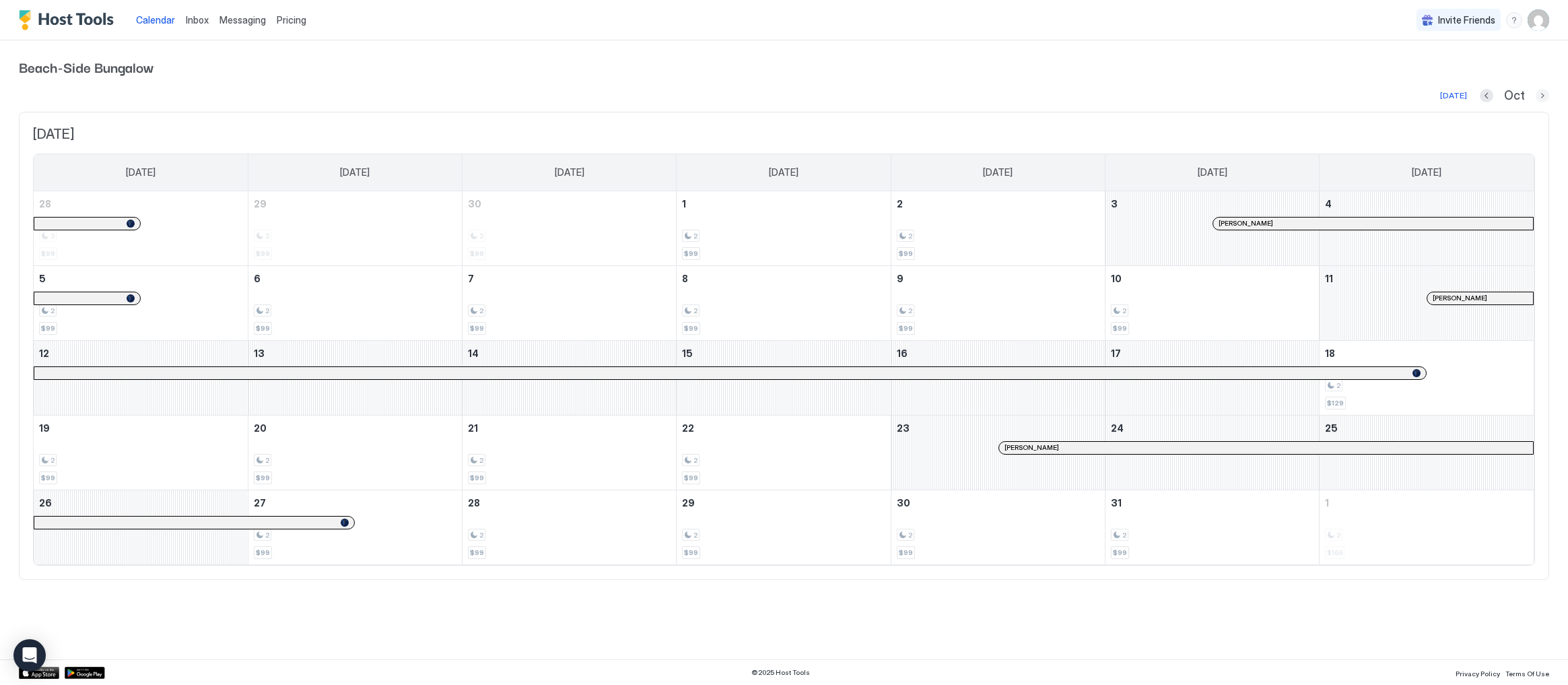
click at [1544, 94] on button "Next month" at bounding box center [1542, 95] width 13 height 13
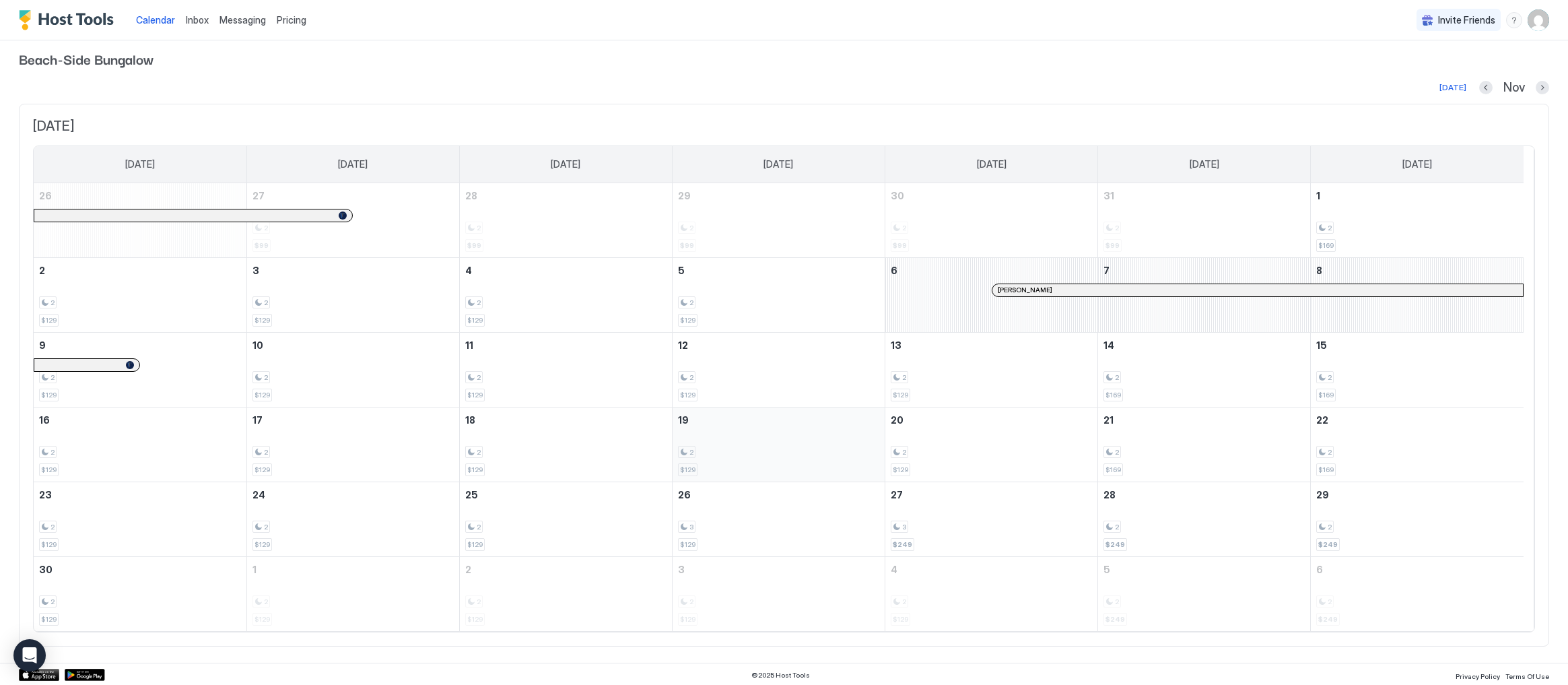
scroll to position [10, 0]
